Goal: Information Seeking & Learning: Learn about a topic

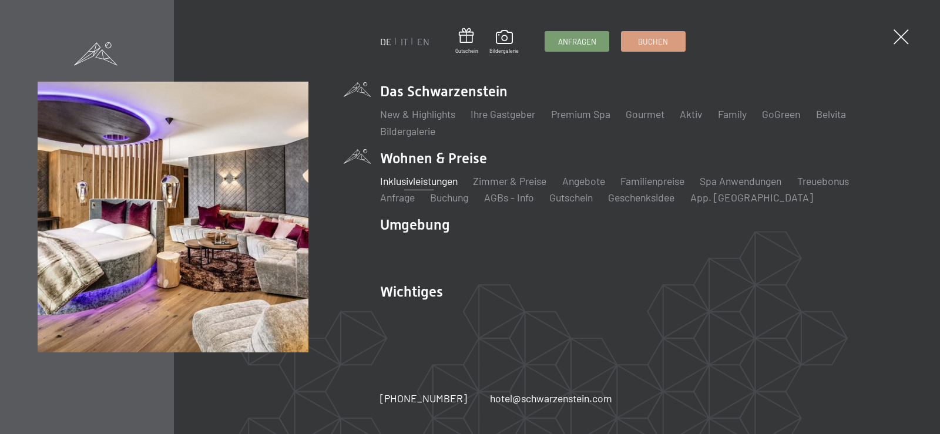
click at [446, 180] on link "Inklusivleistungen" at bounding box center [419, 181] width 78 height 13
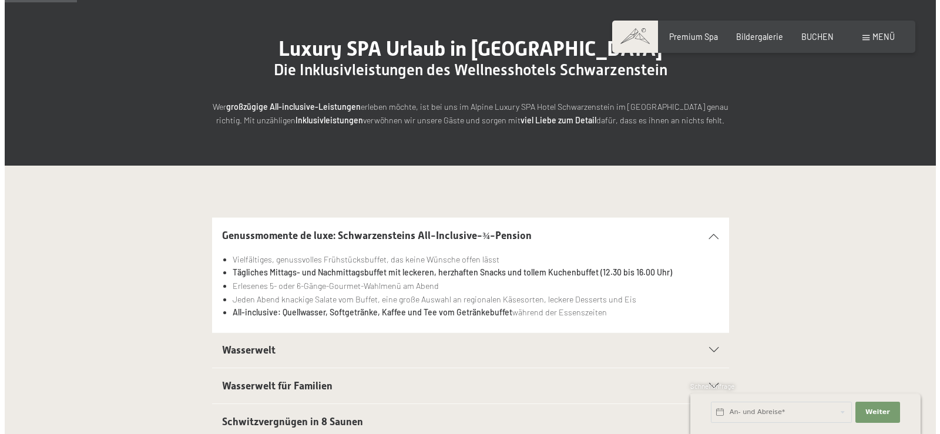
scroll to position [212, 0]
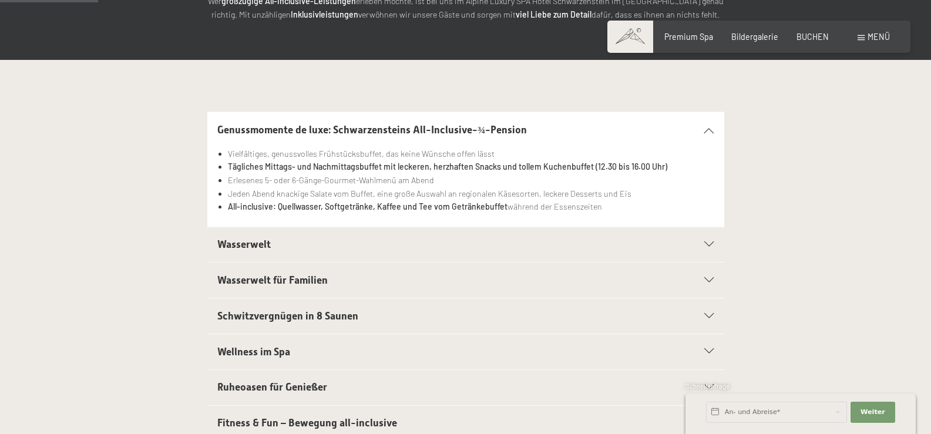
click at [866, 32] on div "Menü" at bounding box center [874, 37] width 32 height 12
